Goal: Find specific page/section: Find specific page/section

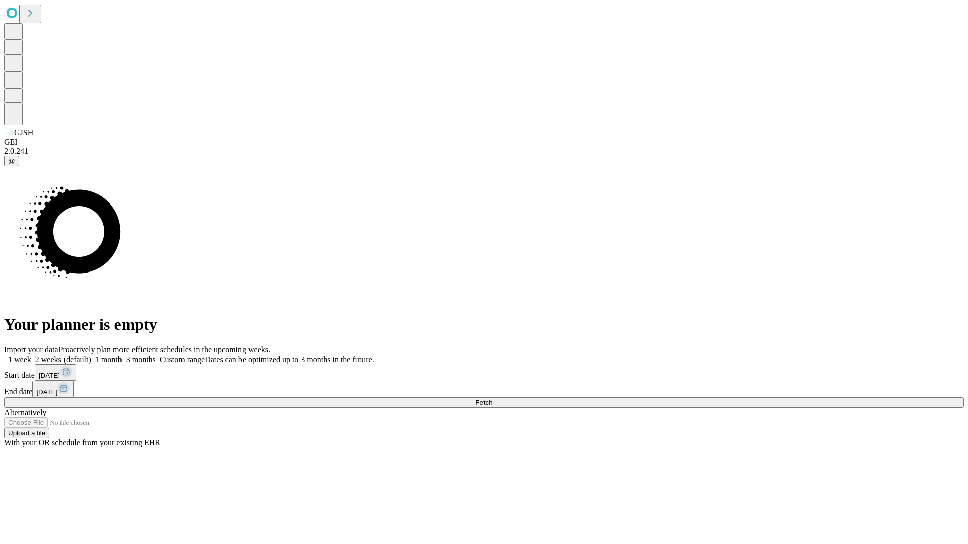
click at [492, 399] on span "Fetch" at bounding box center [483, 403] width 17 height 8
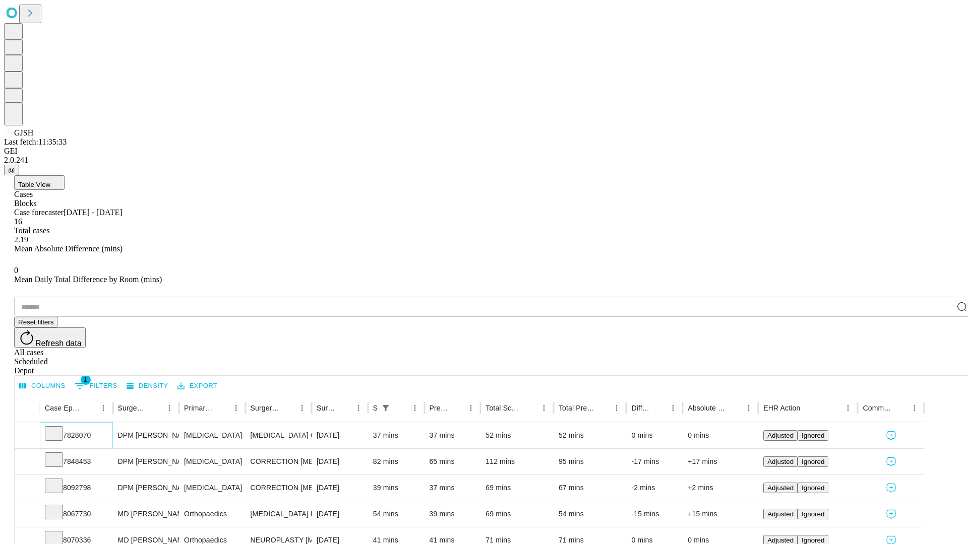
click at [59, 428] on icon at bounding box center [54, 433] width 10 height 10
